Goal: Task Accomplishment & Management: Use online tool/utility

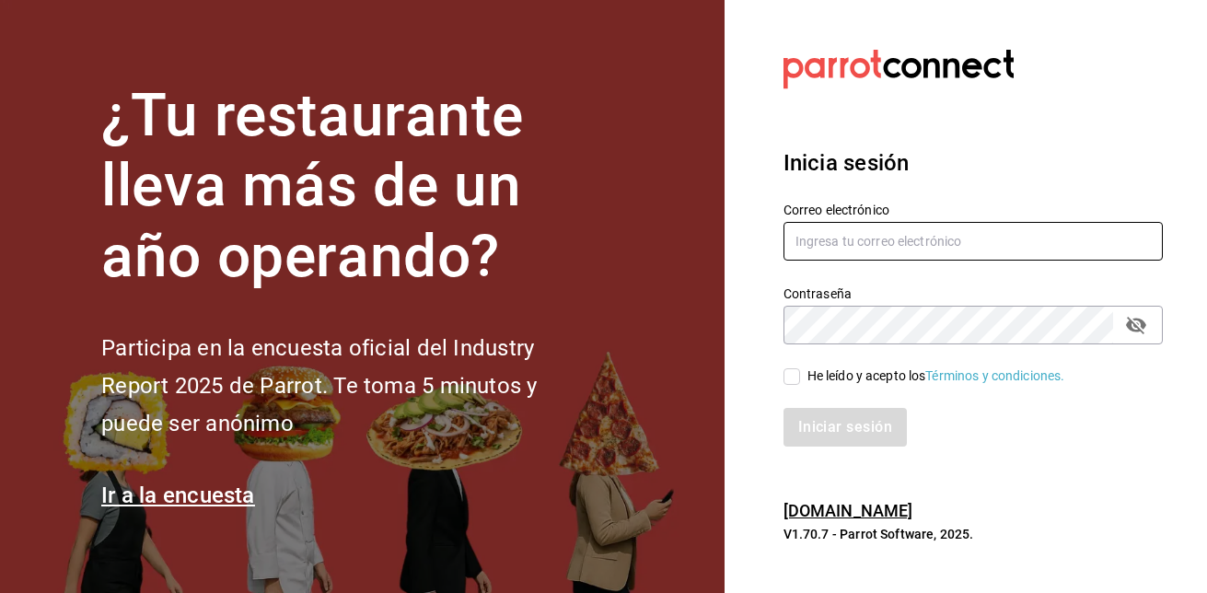
type input "[EMAIL_ADDRESS][DOMAIN_NAME]"
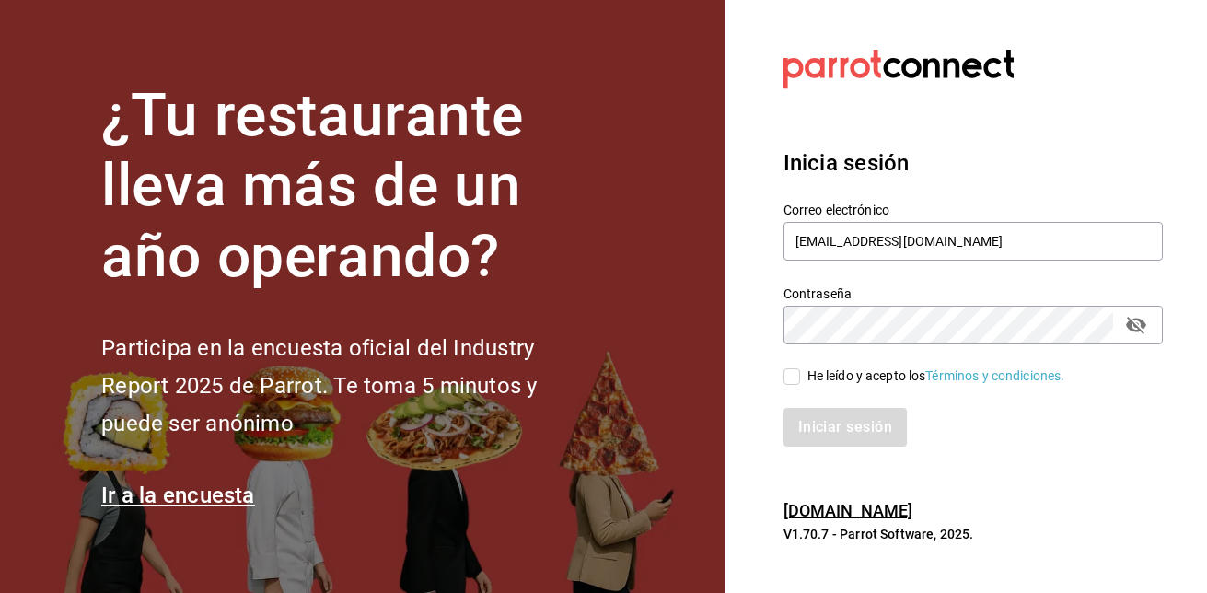
click at [801, 376] on span "He leído y acepto los Términos y condiciones." at bounding box center [932, 375] width 265 height 19
click at [800, 376] on input "He leído y acepto los Términos y condiciones." at bounding box center [791, 376] width 17 height 17
checkbox input "true"
click at [839, 418] on button "Iniciar sesión" at bounding box center [845, 427] width 125 height 39
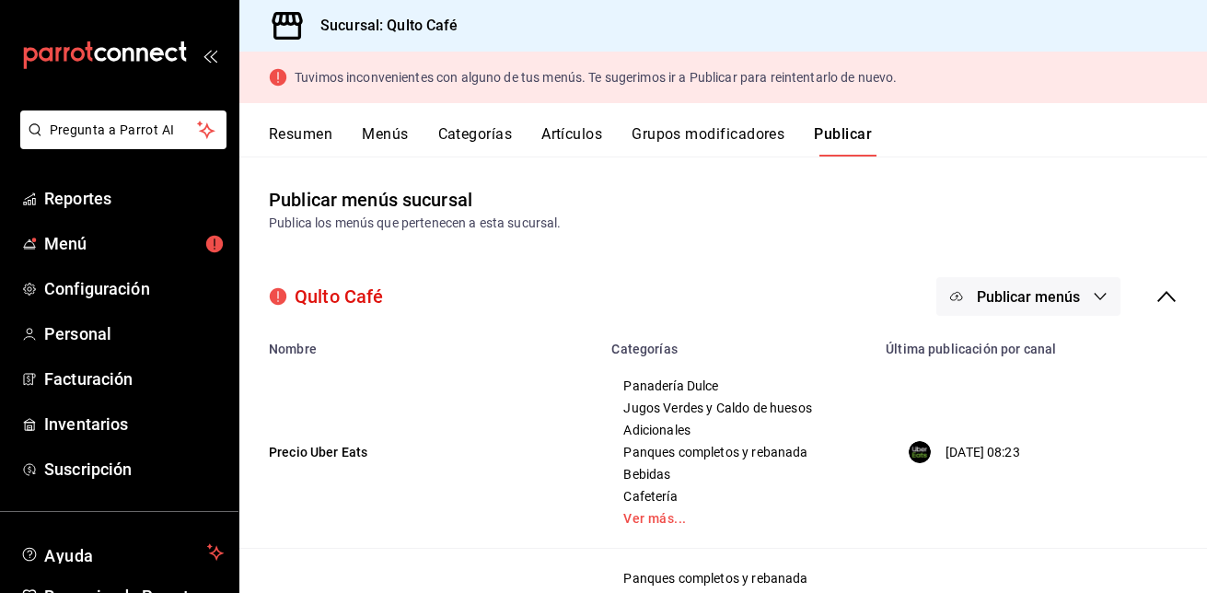
click at [593, 127] on button "Artículos" at bounding box center [571, 140] width 61 height 31
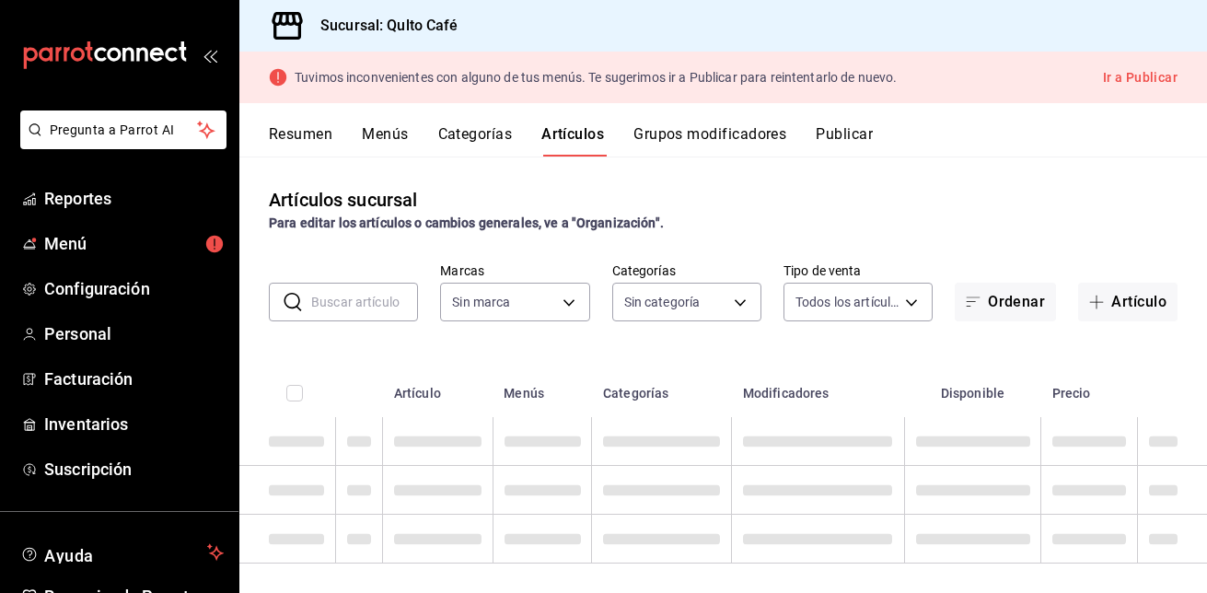
type input "e0f6fb0a-c155-4c46-ab4d-b520279e7659"
click at [363, 304] on input "text" at bounding box center [364, 302] width 107 height 37
type input "pan de avena"
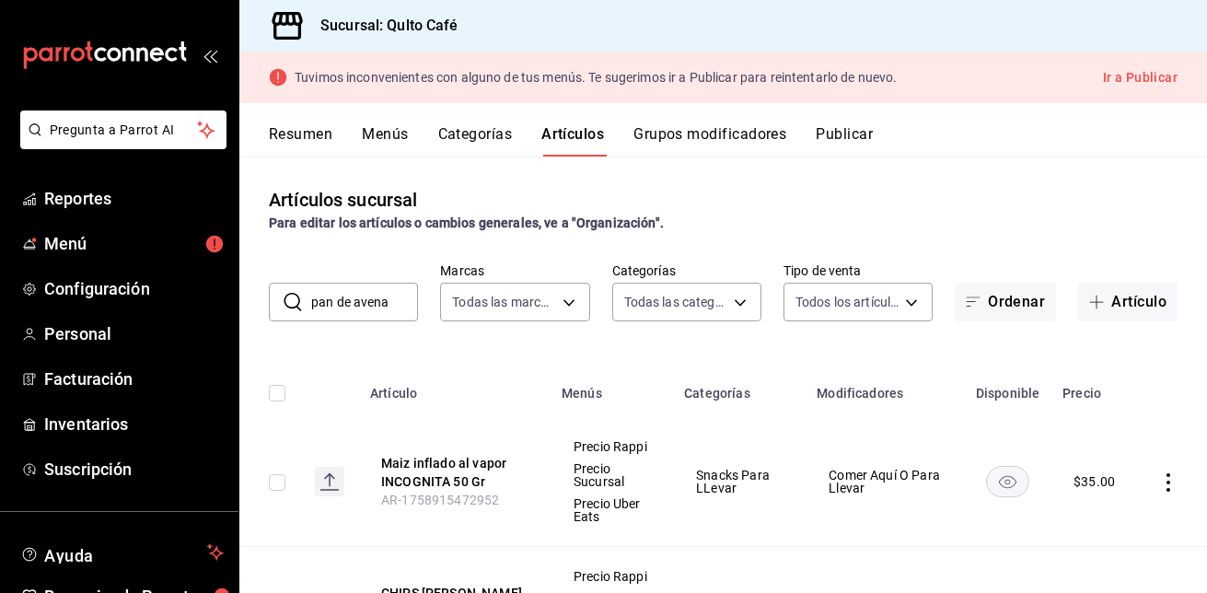
type input "1fed9fe1-1569-4748-b1cf-8d9f9908d266,67c72b7a-b155-4d6e-97b2-f752df5666aa,ab699…"
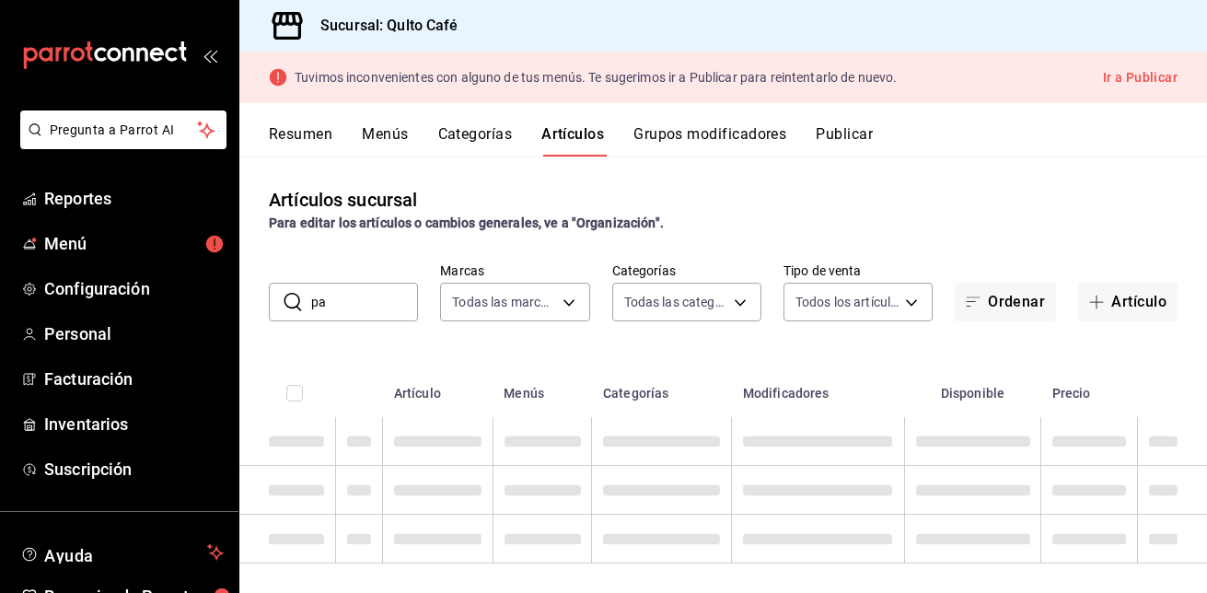
type input "p"
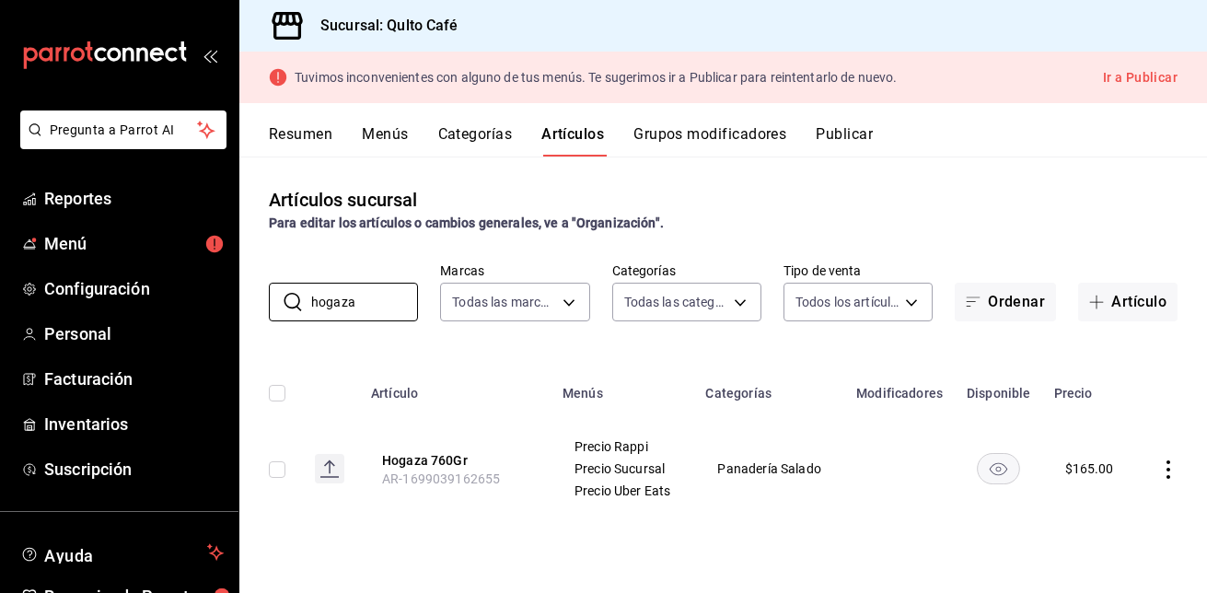
type input "hogaza"
